Goal: Task Accomplishment & Management: Manage account settings

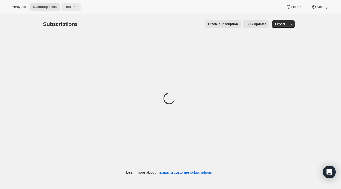
click at [68, 7] on span "Tools" at bounding box center [68, 7] width 8 height 4
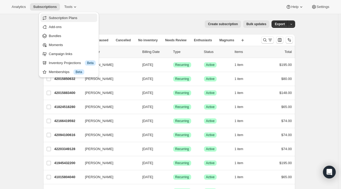
click at [68, 17] on span "Subscription Plans" at bounding box center [63, 18] width 29 height 4
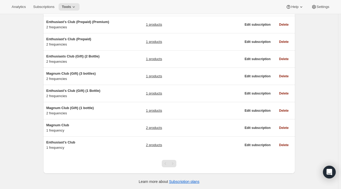
scroll to position [79, 0]
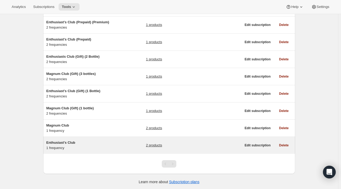
click at [64, 141] on span "Enthusiast's Club" at bounding box center [60, 143] width 29 height 4
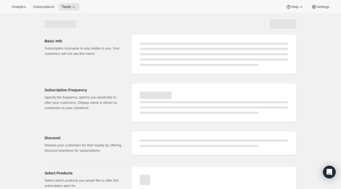
select select "WEEK"
select select "MONTH"
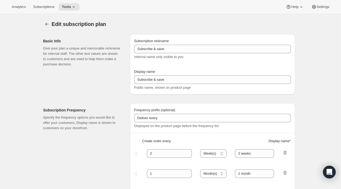
type input "Enthusiast's Club"
type input "3"
select select "MONTH"
type input "Quarterly Delivery"
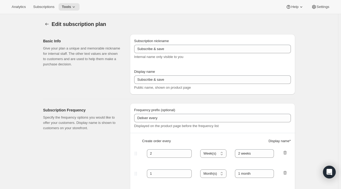
checkbox input "true"
select select "YEARDAY"
select select "10"
select select "6"
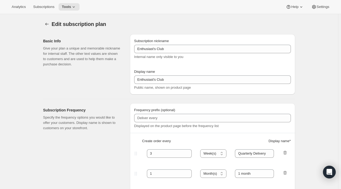
select select "4"
select select "6"
select select "7"
select select "6"
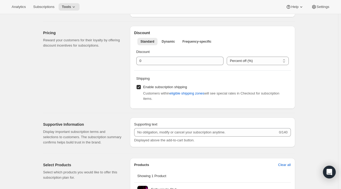
scroll to position [161, 0]
click at [180, 92] on span "eligible shipping zones" at bounding box center [187, 93] width 35 height 5
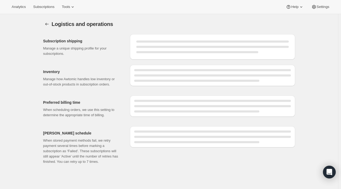
select select "DAY"
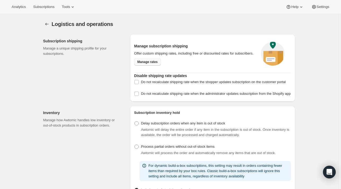
click at [150, 62] on span "Manage rates" at bounding box center [147, 62] width 20 height 4
click at [192, 93] on span "Do not recalculate shipping rate when the administrator updates subscription fr…" at bounding box center [216, 94] width 150 height 4
click at [139, 93] on input "Do not recalculate shipping rate when the administrator updates subscription fr…" at bounding box center [137, 94] width 4 height 4
checkbox input "true"
click at [49, 25] on icon "Settings" at bounding box center [46, 23] width 5 height 5
